Goal: Use online tool/utility

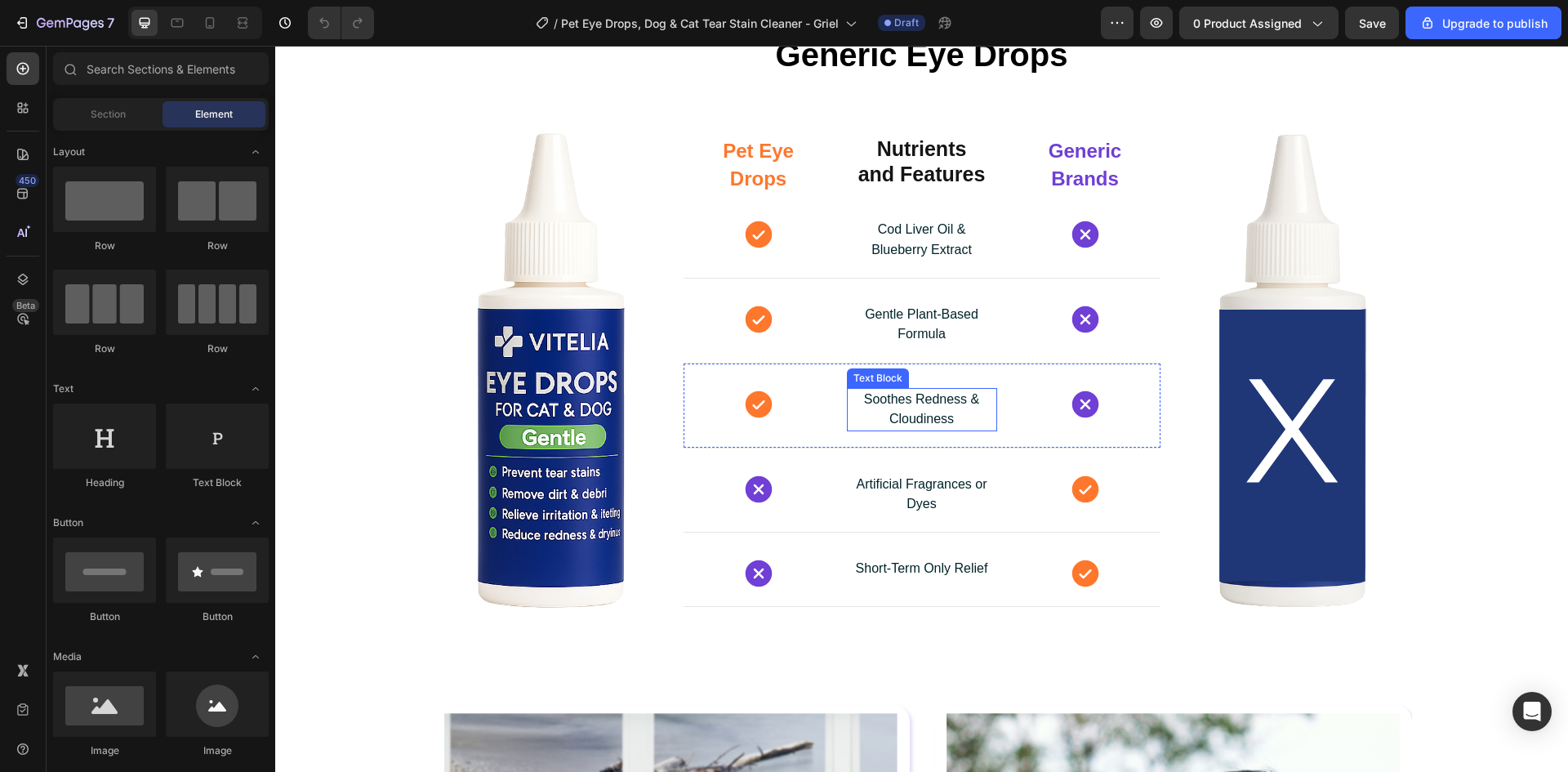
scroll to position [2777, 0]
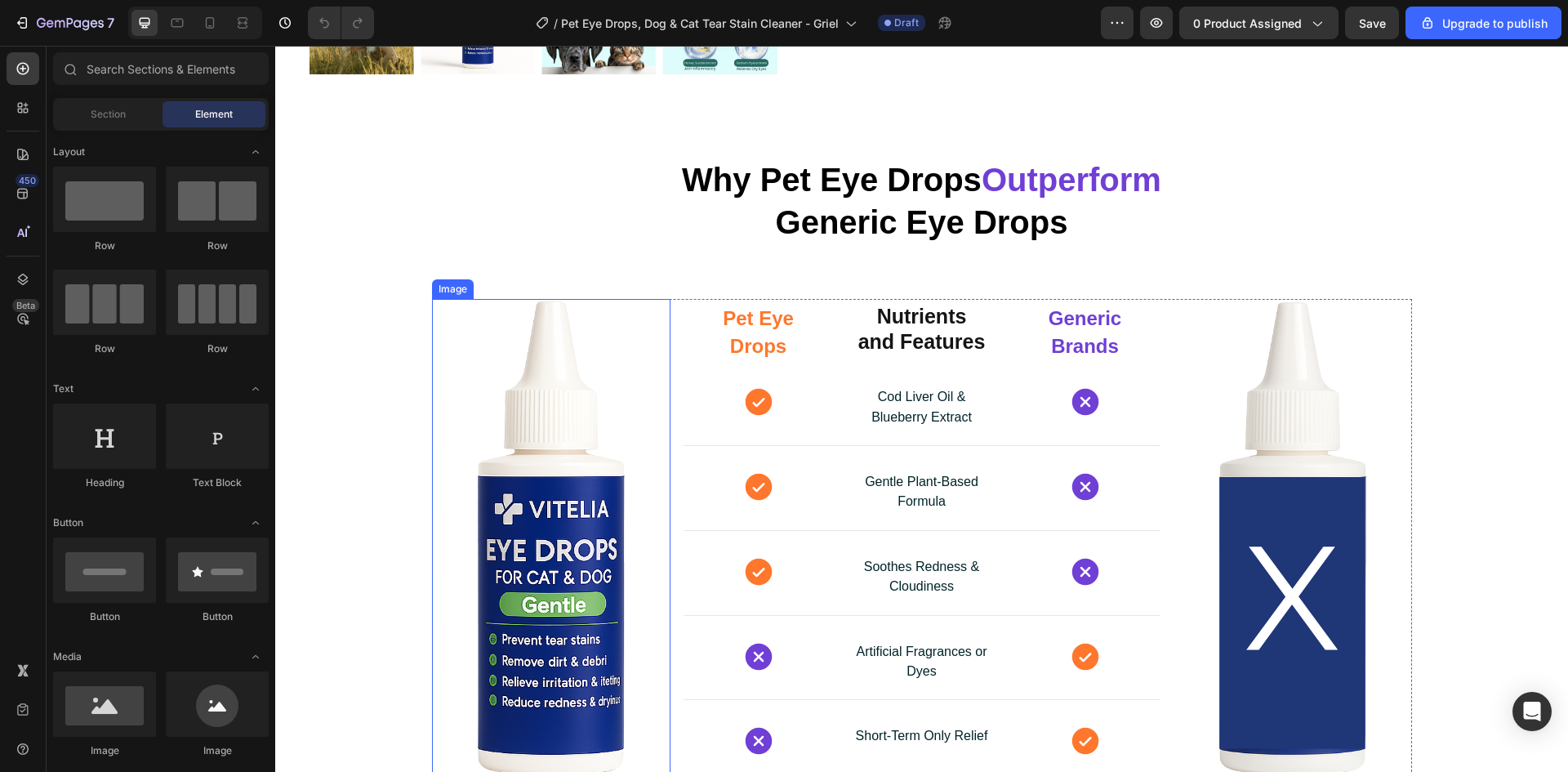
click at [493, 332] on img at bounding box center [552, 537] width 238 height 477
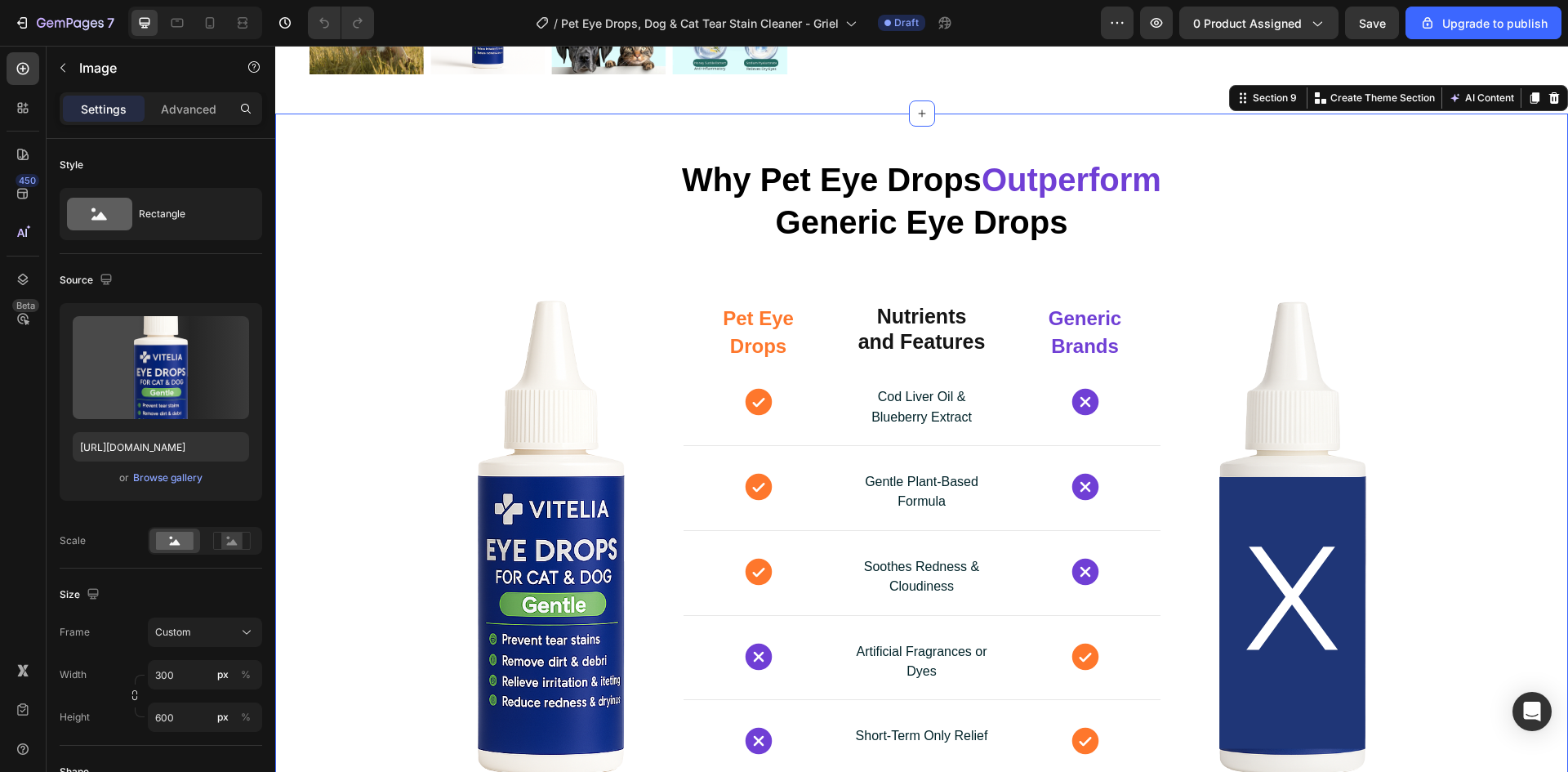
click at [402, 275] on div "Why Pet Eye Drops Outperform Generic Eye Drops Heading Row Image Pet Eye Drops …" at bounding box center [921, 458] width 1293 height 636
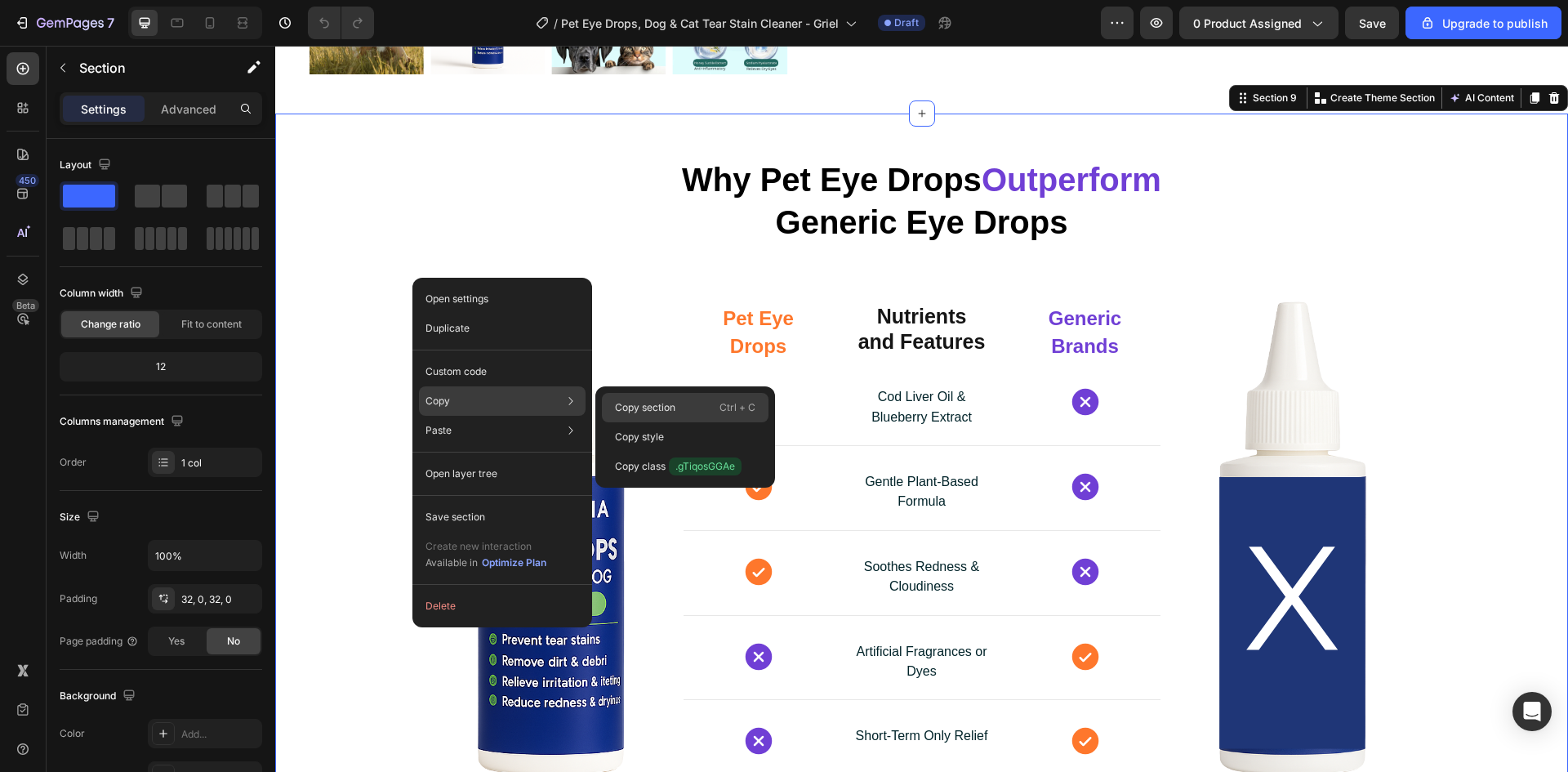
click at [653, 401] on p "Copy section" at bounding box center [646, 408] width 60 height 15
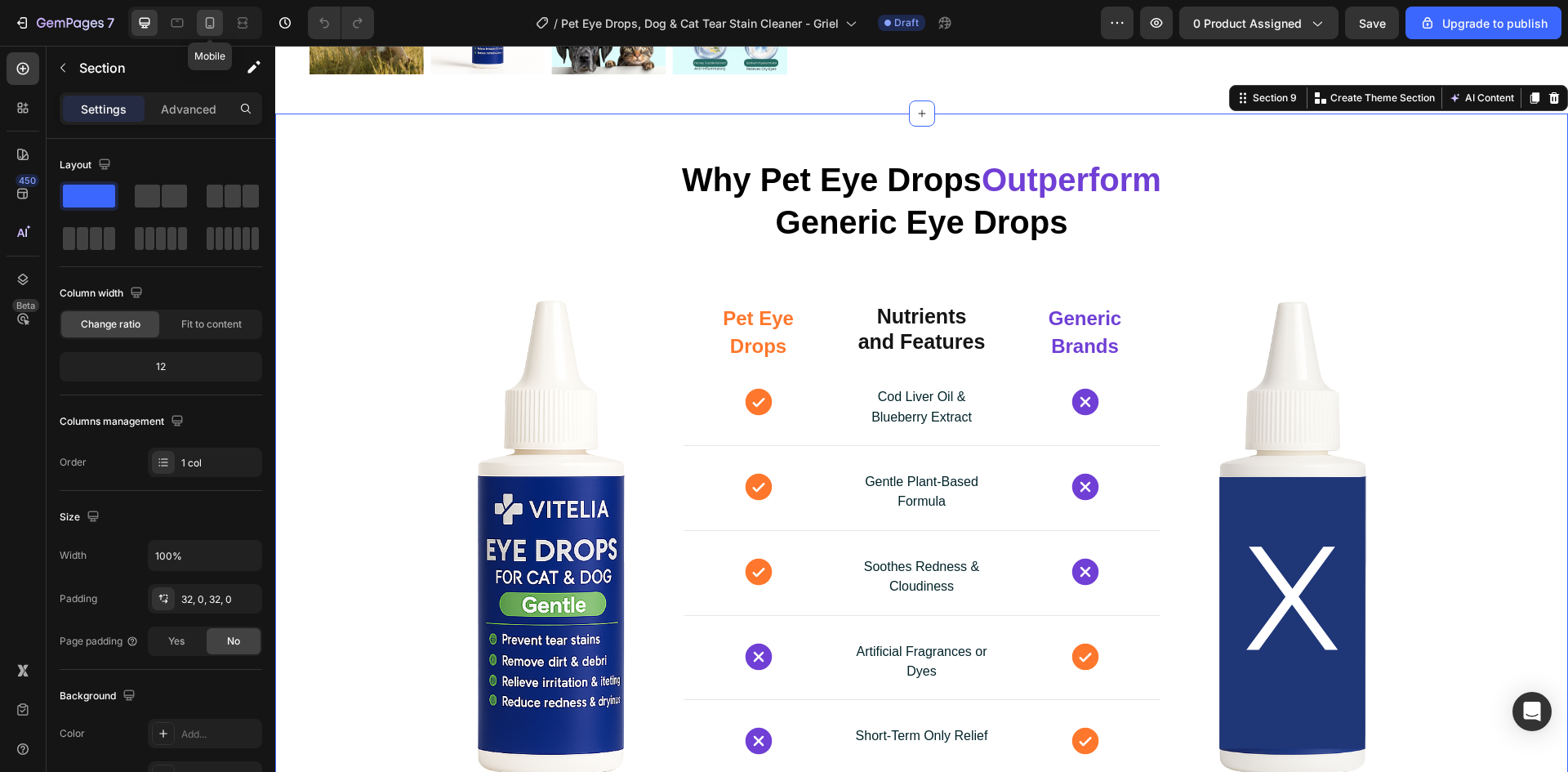
click at [209, 15] on icon at bounding box center [209, 23] width 16 height 16
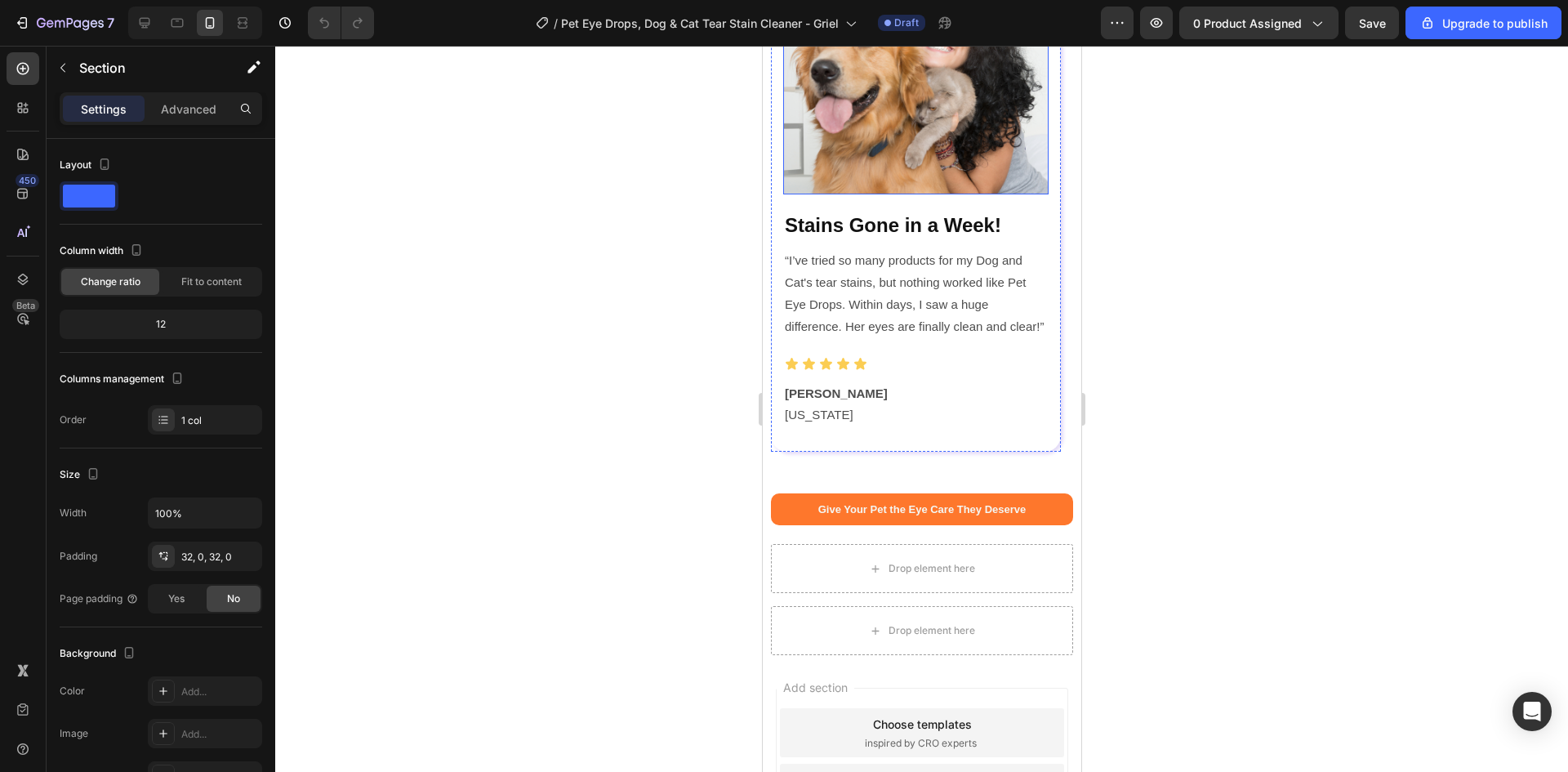
scroll to position [5005, 0]
